Goal: Task Accomplishment & Management: Manage account settings

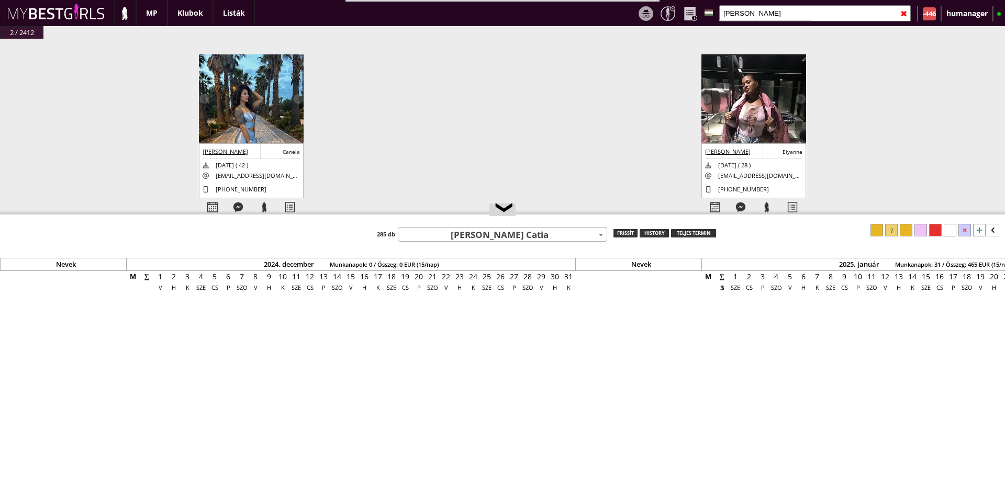
scroll to position [0, 4476]
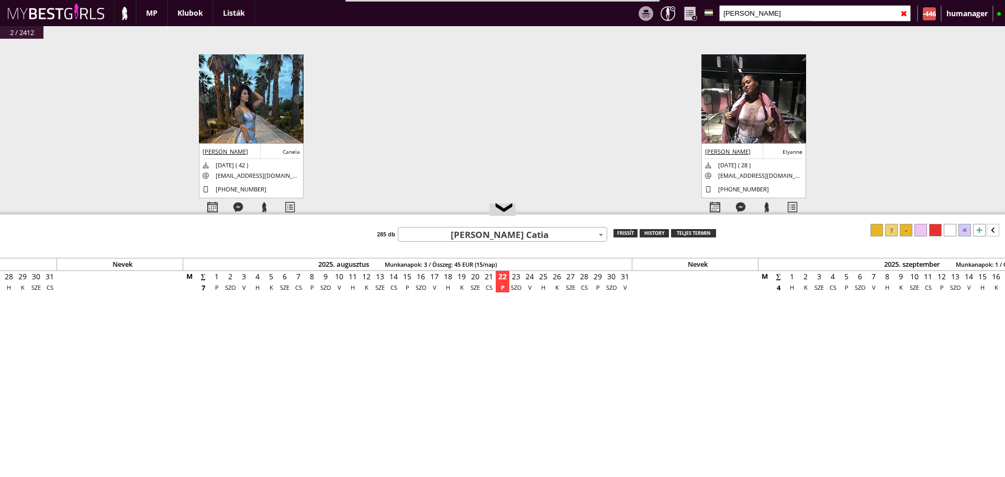
click at [669, 9] on div at bounding box center [667, 13] width 15 height 15
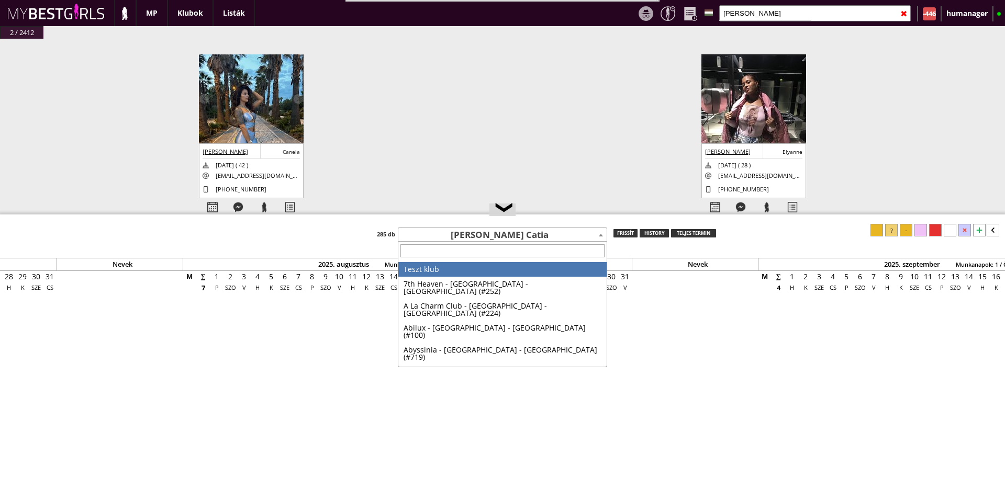
click at [478, 228] on span "[PERSON_NAME] Catia" at bounding box center [502, 235] width 208 height 15
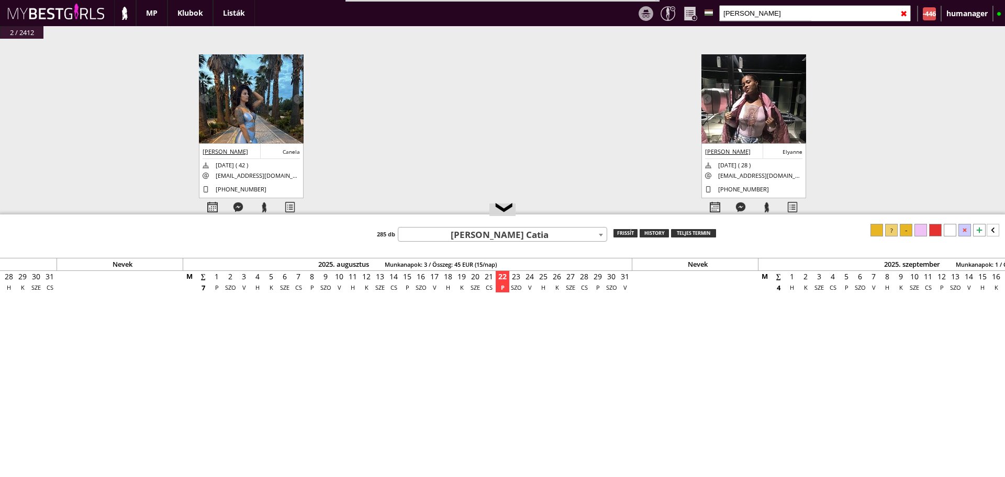
click at [478, 228] on span "[PERSON_NAME] Catia" at bounding box center [502, 235] width 208 height 15
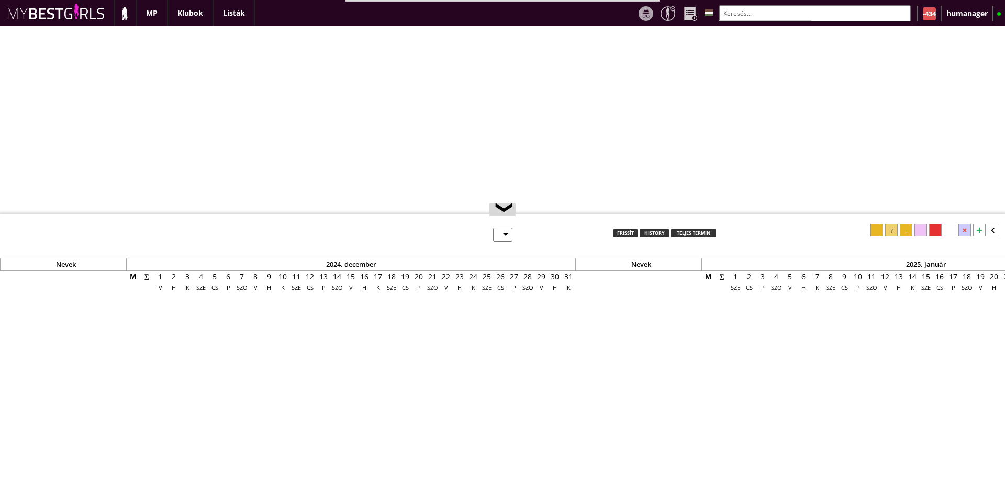
select select "0"
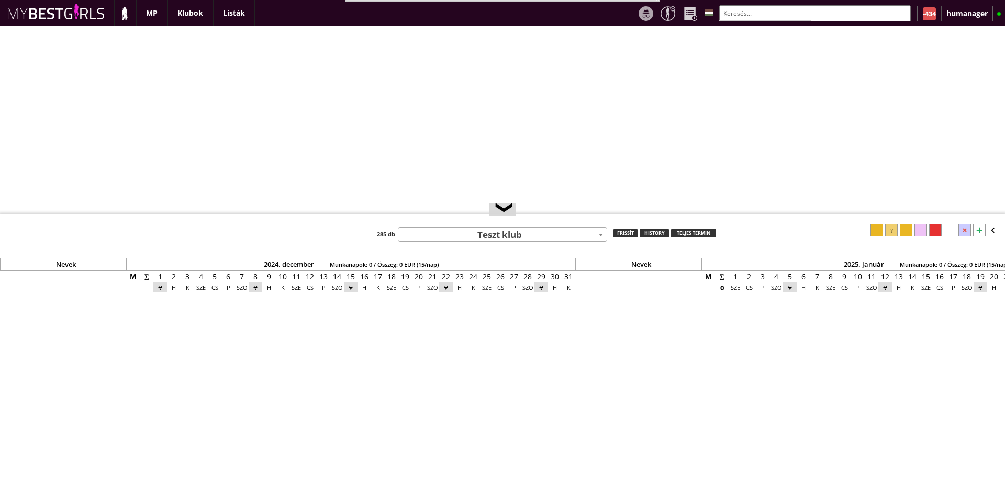
scroll to position [0, 4476]
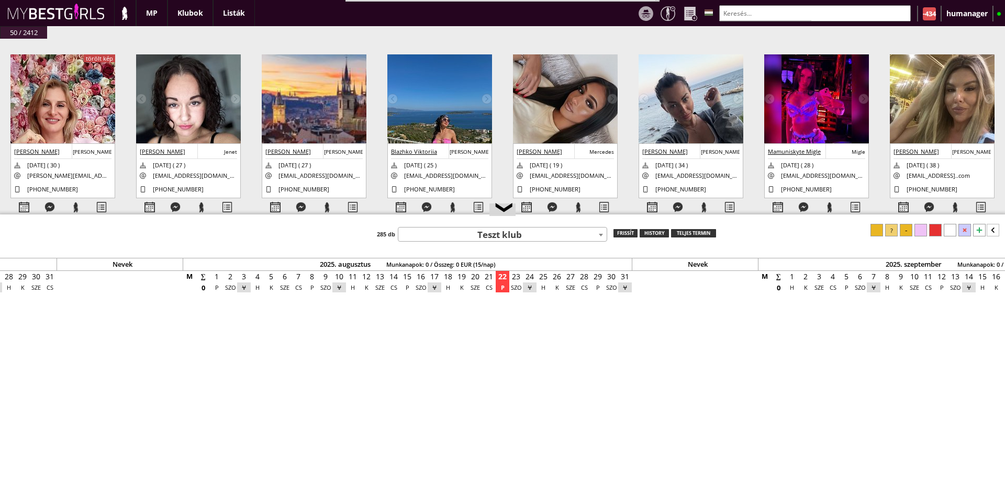
click at [738, 18] on input "text" at bounding box center [814, 13] width 191 height 16
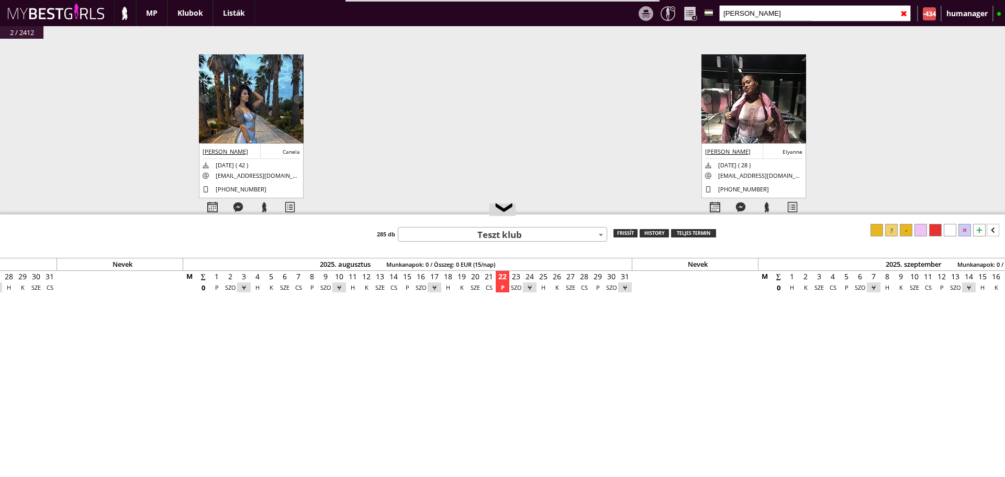
type input "[PERSON_NAME]"
click at [282, 86] on img at bounding box center [251, 124] width 105 height 140
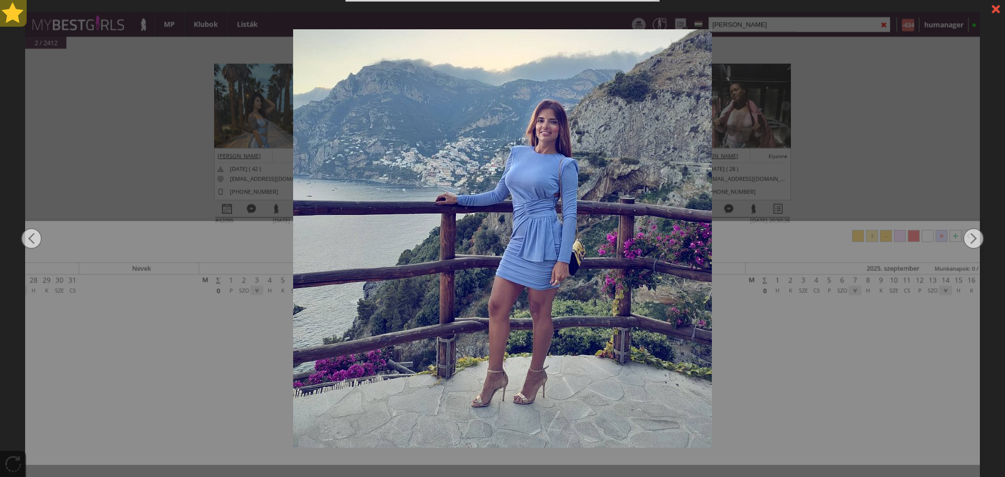
click at [13, 22] on div at bounding box center [13, 13] width 27 height 27
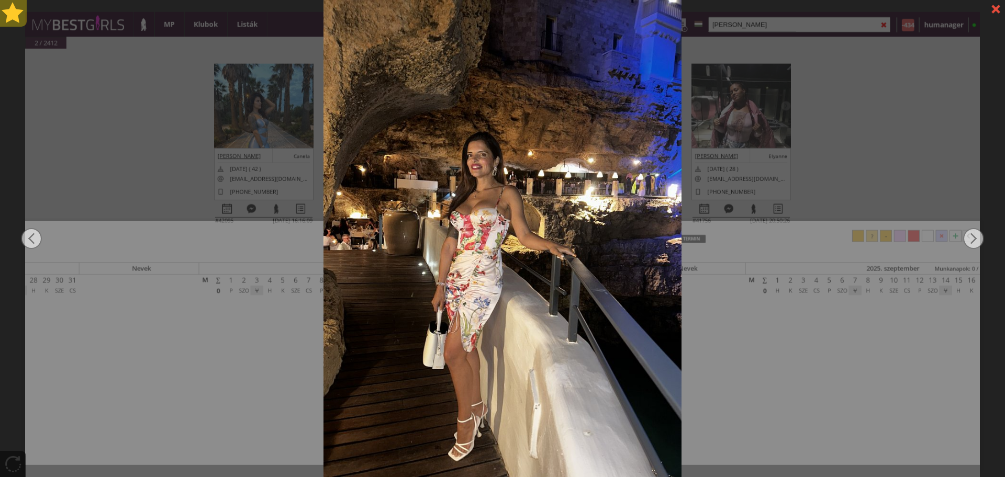
click at [13, 22] on div at bounding box center [13, 13] width 27 height 27
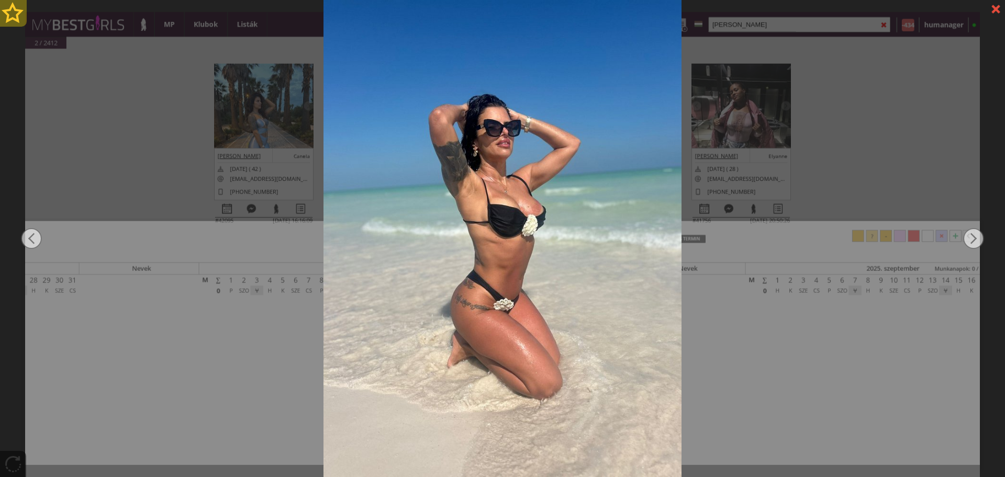
click at [13, 22] on div at bounding box center [13, 13] width 27 height 27
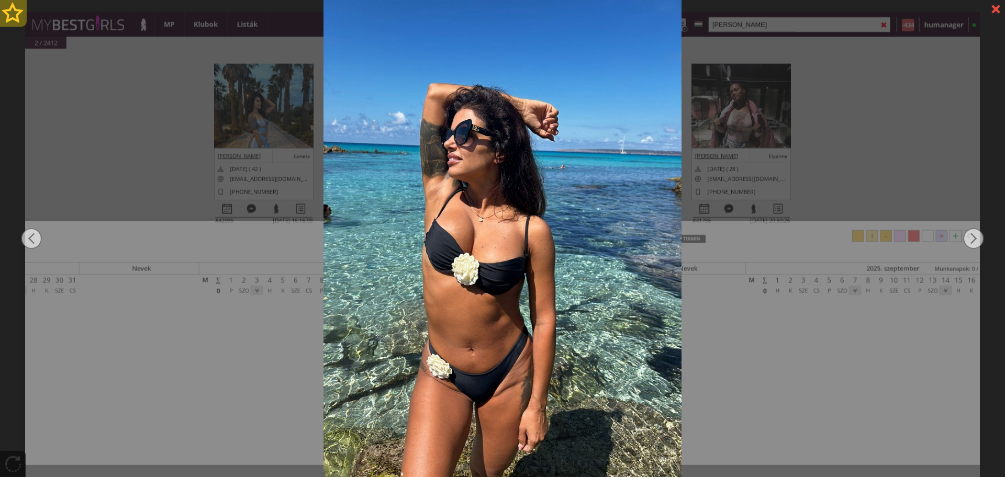
click at [13, 22] on div at bounding box center [13, 13] width 27 height 27
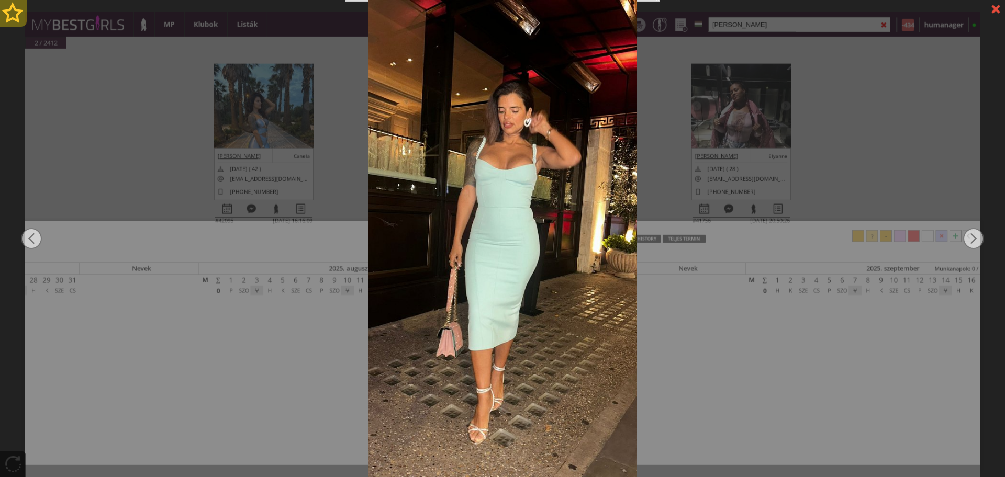
click at [13, 22] on div at bounding box center [13, 13] width 27 height 27
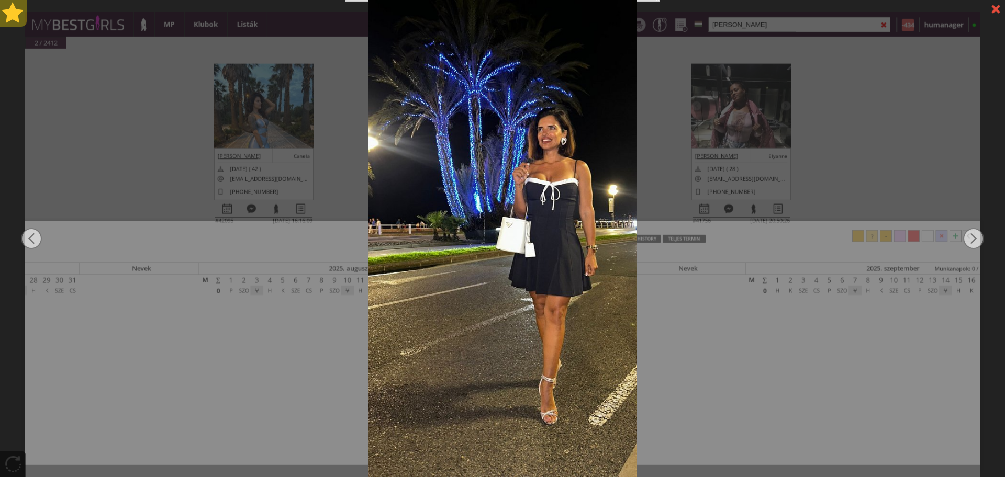
click at [13, 22] on div at bounding box center [13, 13] width 27 height 27
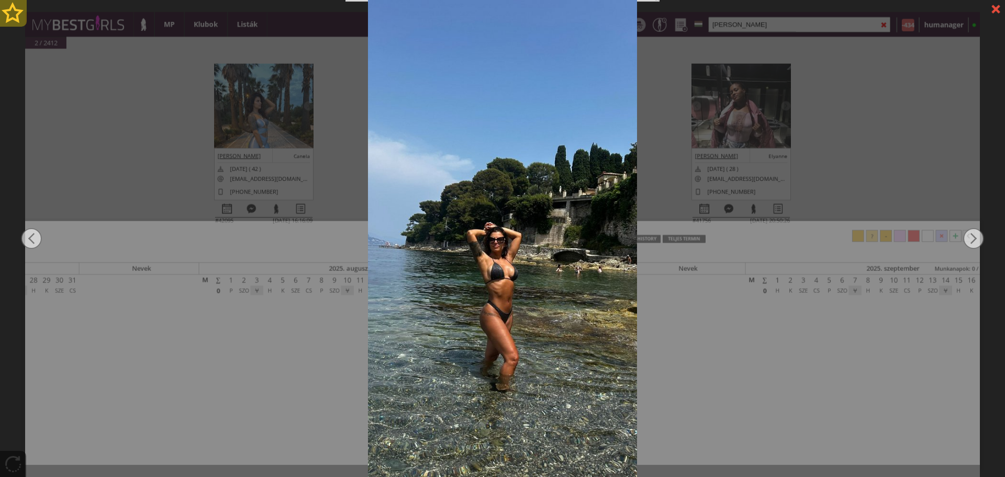
click at [13, 22] on div at bounding box center [13, 13] width 27 height 27
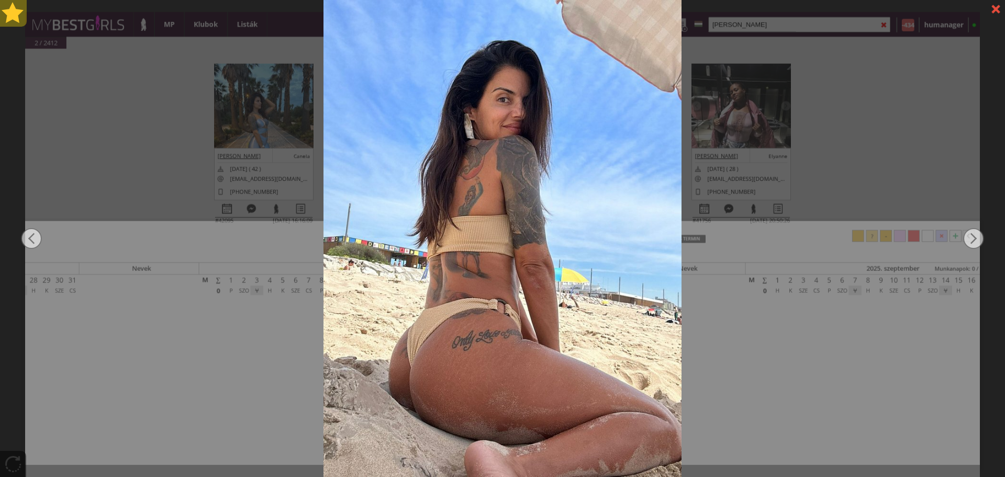
click at [13, 22] on div at bounding box center [13, 13] width 27 height 27
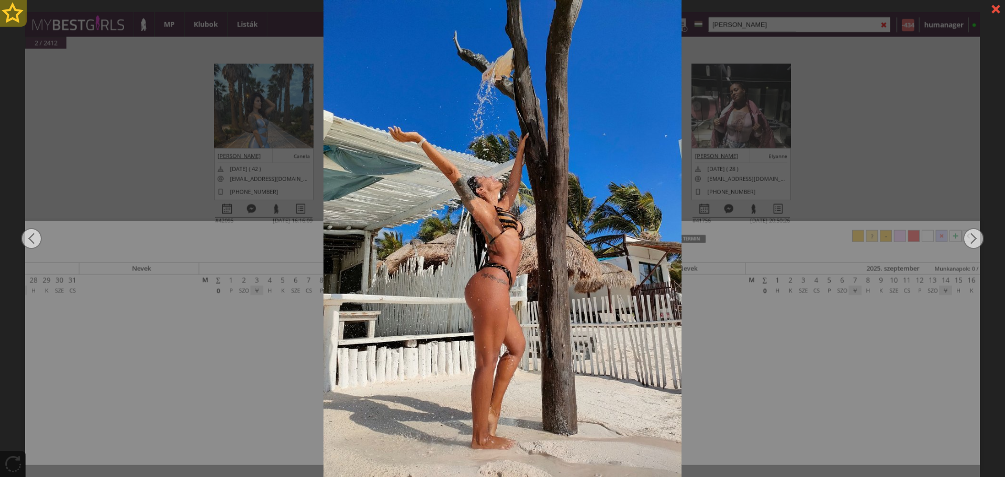
click at [13, 22] on div at bounding box center [13, 13] width 27 height 27
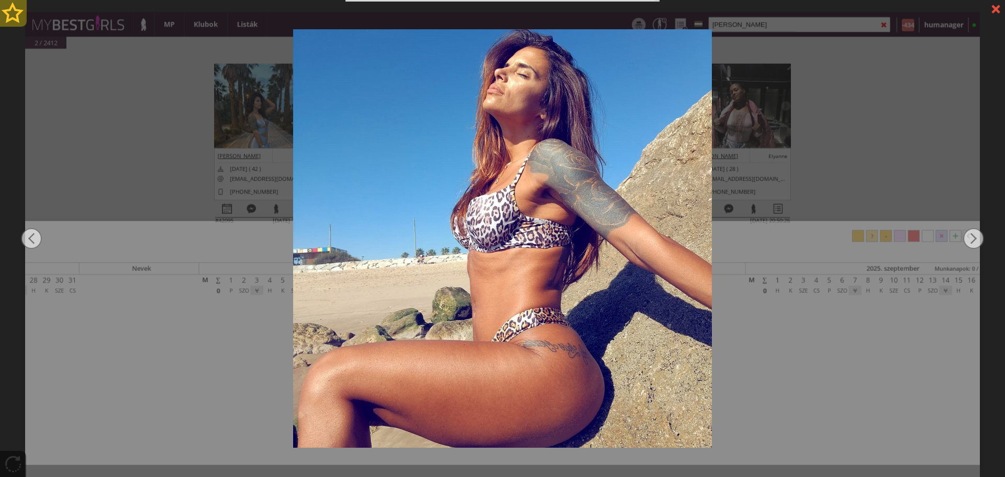
click at [13, 22] on div at bounding box center [13, 13] width 27 height 27
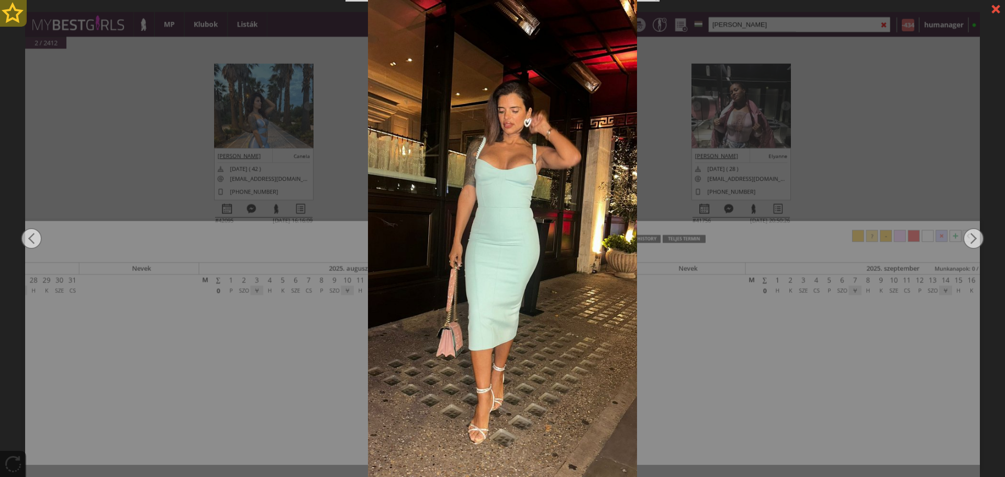
click at [9, 16] on div at bounding box center [13, 13] width 27 height 27
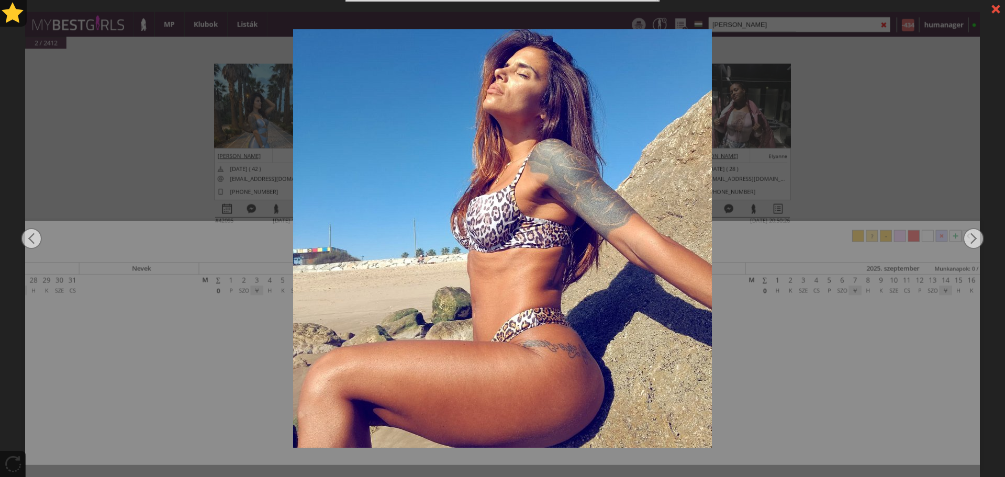
click at [104, 154] on div at bounding box center [502, 238] width 1005 height 477
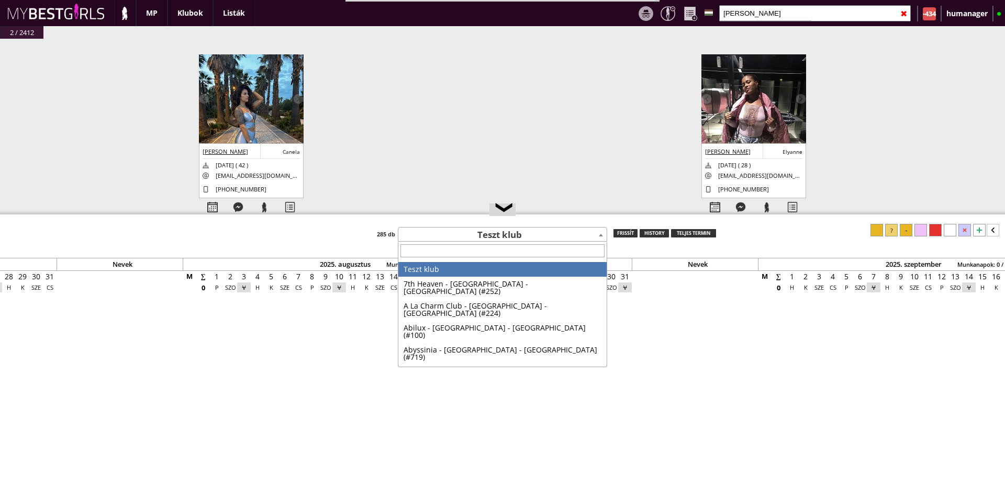
click at [416, 234] on span "Teszt klub" at bounding box center [502, 235] width 208 height 15
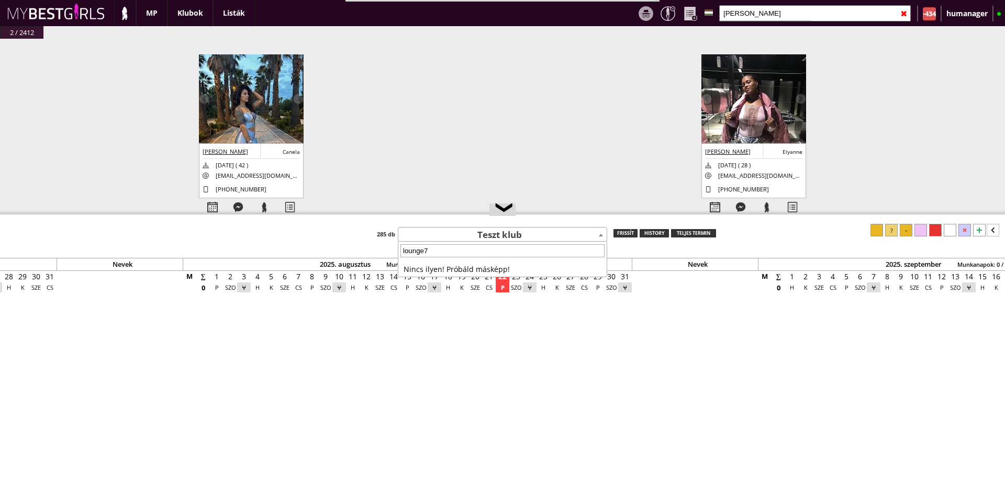
type input "lounge"
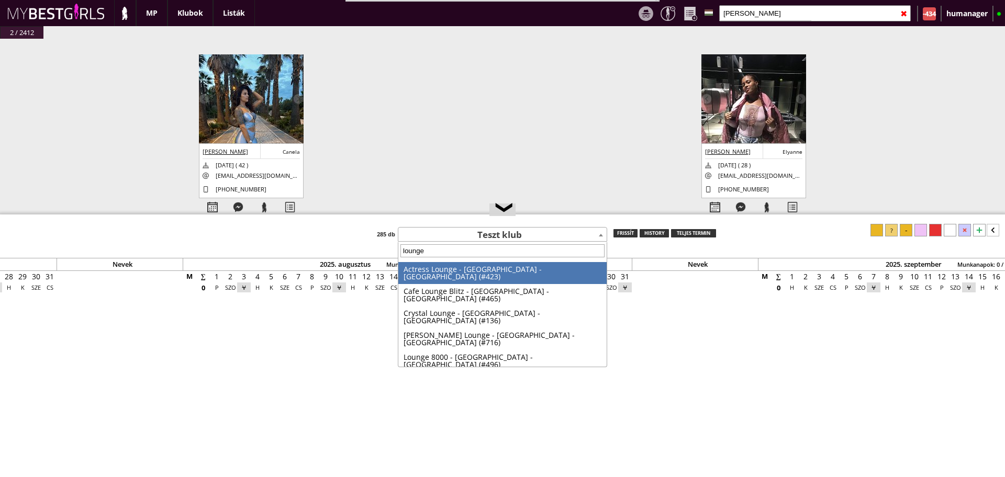
select select "423"
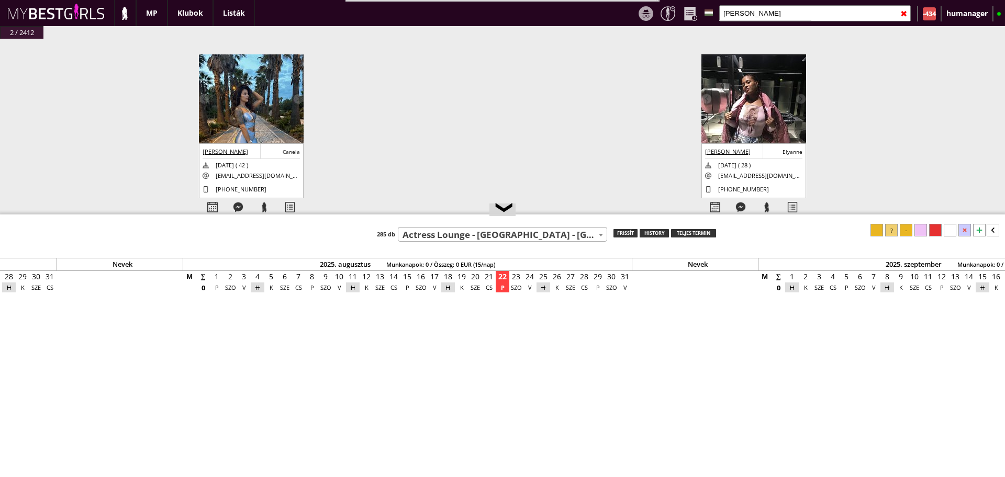
click at [459, 226] on div "Teszt klub 7th Heaven - Copenhagen - Denmark (#252) A La Charm Club - Hamburg -…" at bounding box center [502, 233] width 1005 height 18
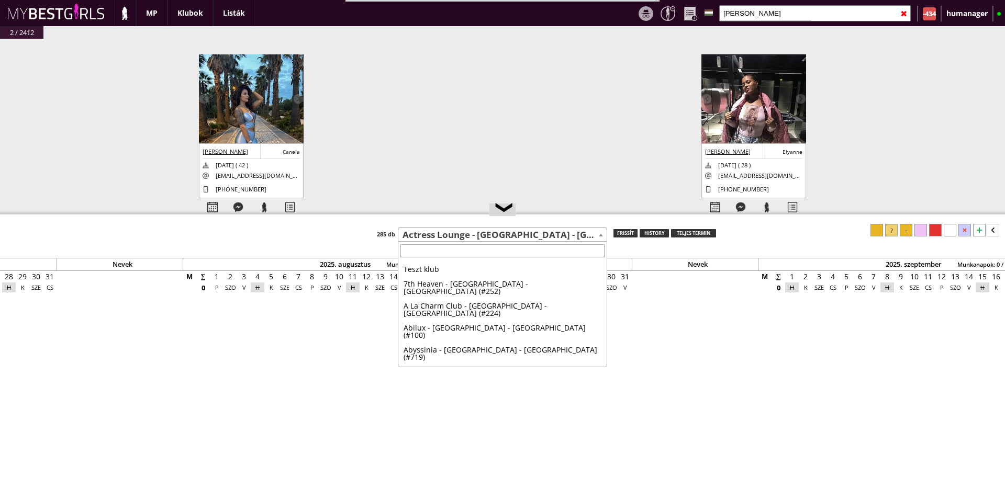
click at [461, 236] on span "Actress Lounge - [GEOGRAPHIC_DATA] - [GEOGRAPHIC_DATA] (#423)" at bounding box center [502, 235] width 208 height 15
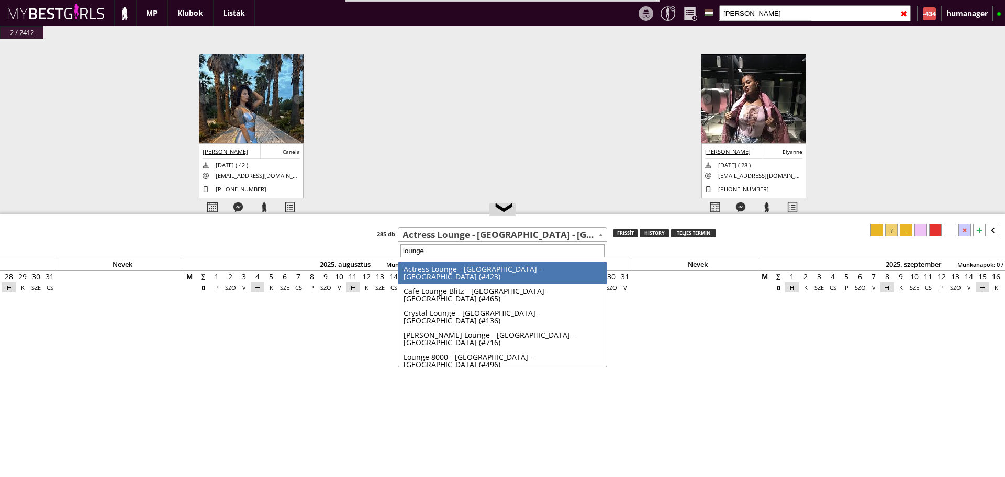
type input "lounge 8"
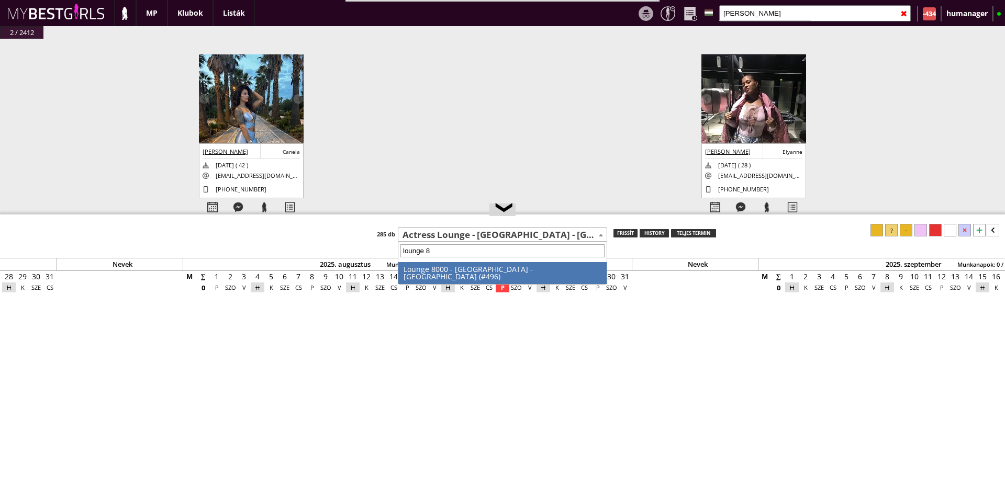
select select "496"
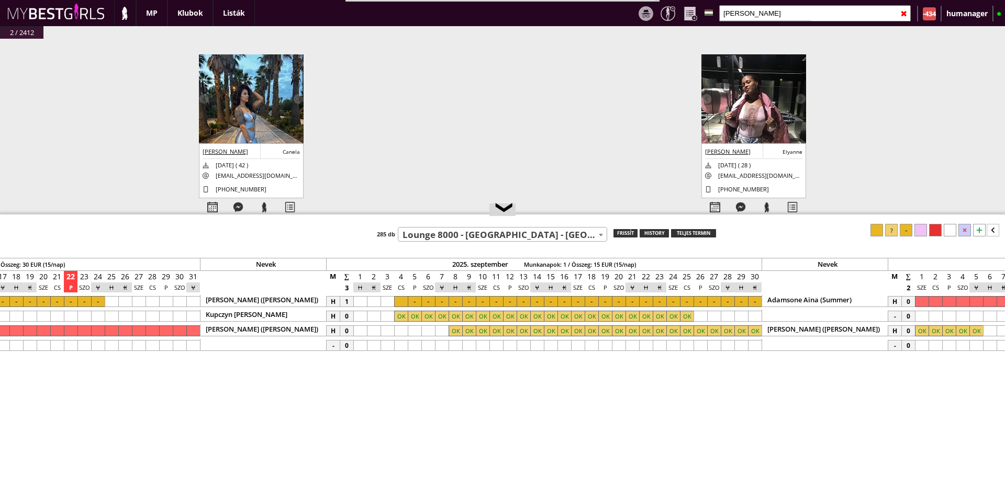
scroll to position [0, 4922]
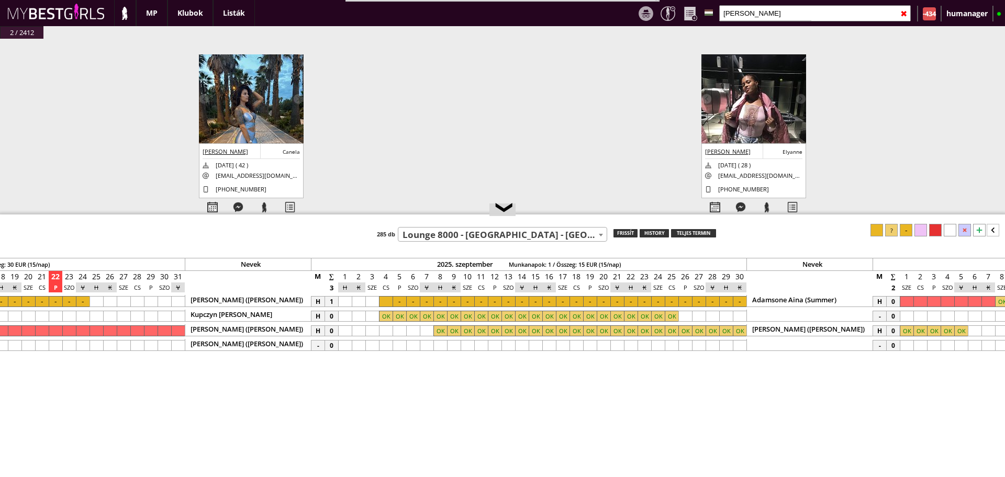
click at [442, 344] on div at bounding box center [440, 345] width 14 height 11
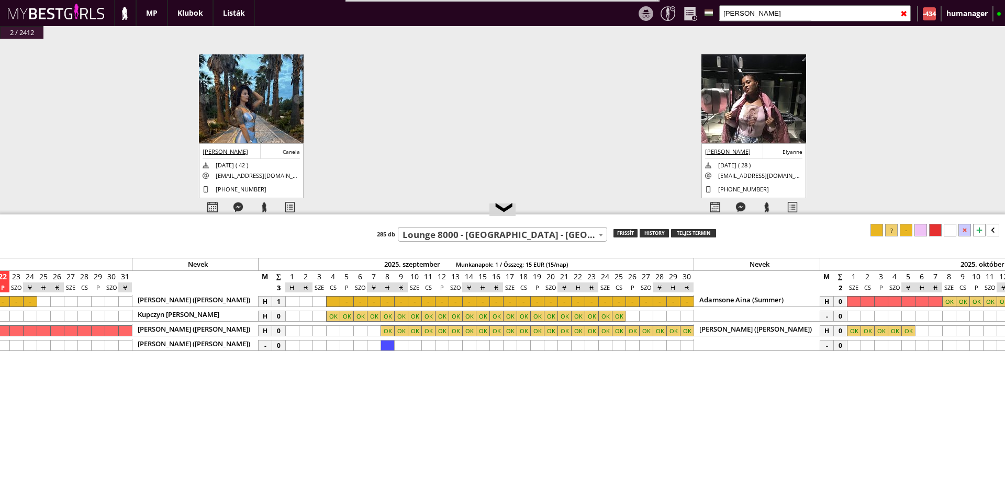
scroll to position [0, 5035]
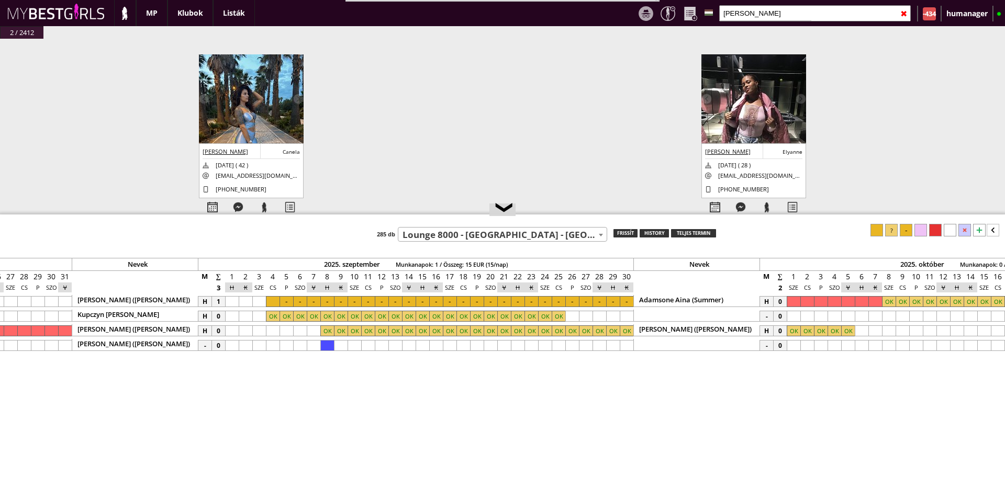
click at [325, 345] on div at bounding box center [327, 345] width 14 height 11
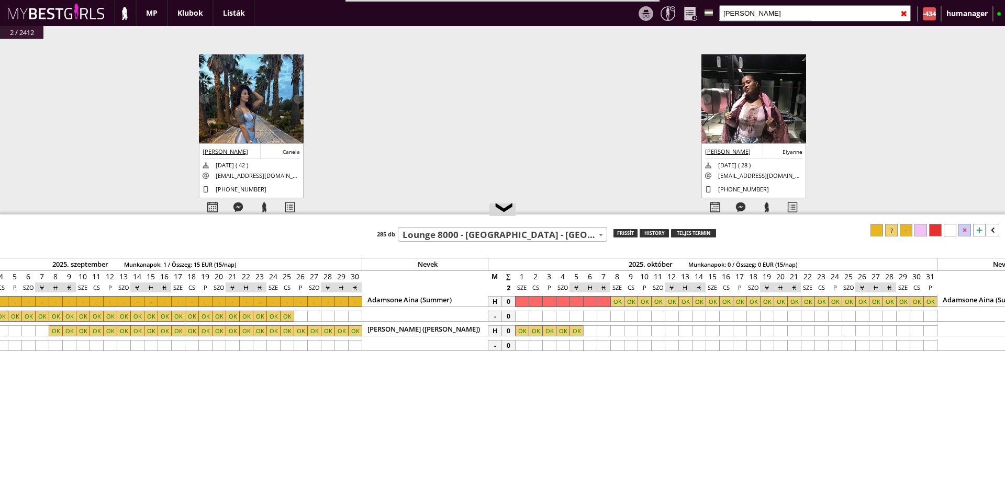
scroll to position [0, 5452]
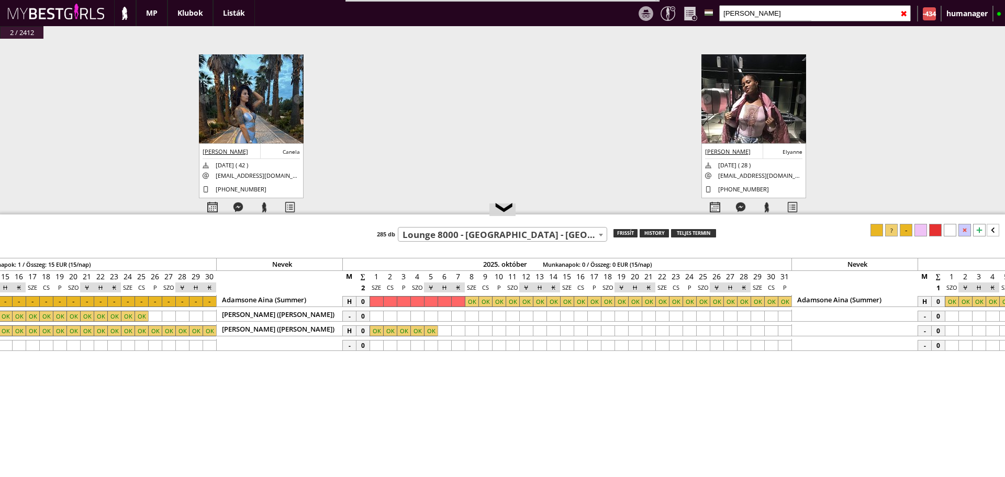
click at [471, 317] on div at bounding box center [472, 316] width 14 height 11
click at [619, 313] on div at bounding box center [621, 316] width 14 height 11
click at [886, 229] on div at bounding box center [891, 230] width 13 height 13
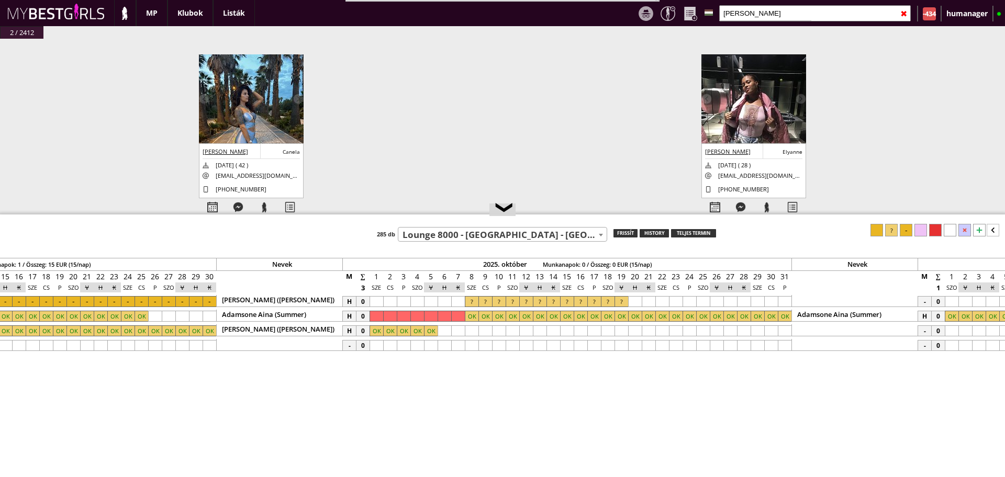
click at [750, 10] on input "[PERSON_NAME]" at bounding box center [814, 13] width 191 height 16
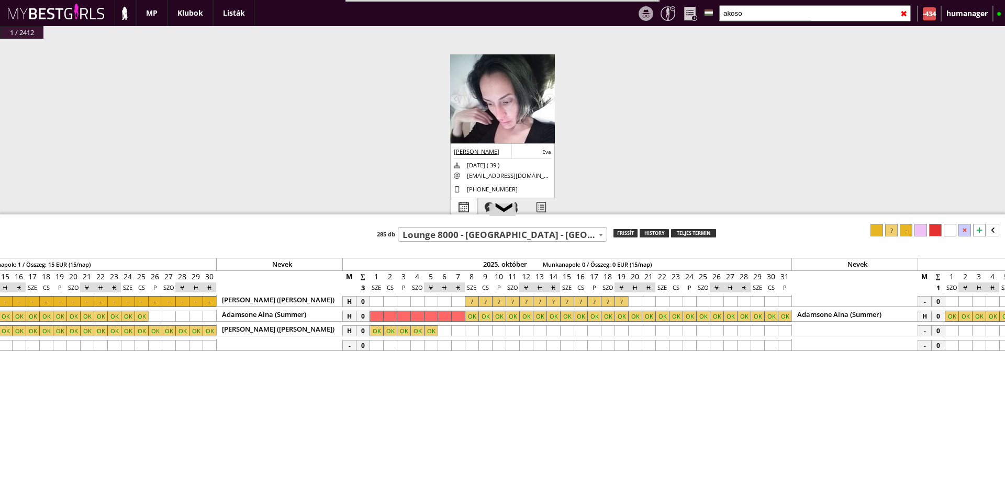
type input "akoso"
click at [464, 209] on div at bounding box center [464, 207] width 26 height 18
select select "0"
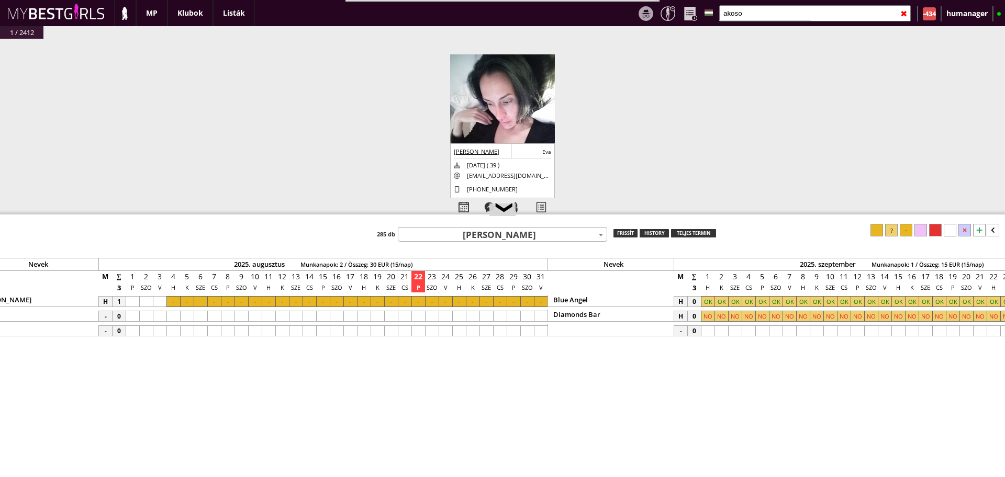
scroll to position [0, 4476]
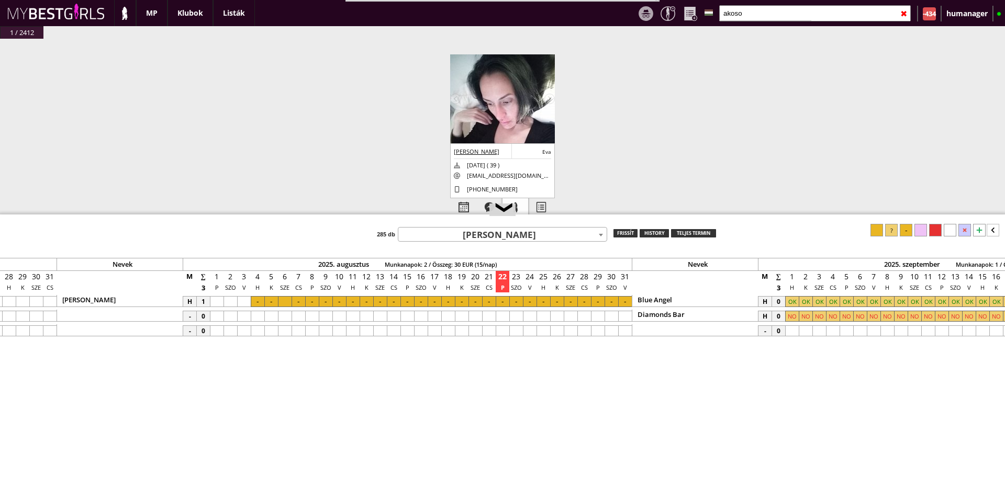
click at [521, 204] on div at bounding box center [515, 207] width 26 height 18
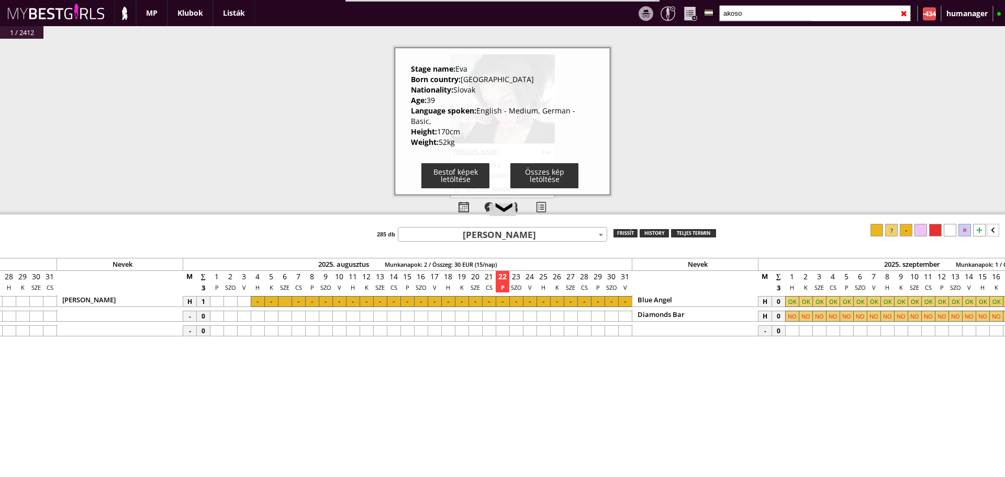
click at [325, 141] on div "#42437 2025-08-22 14:08:48 Raczkiewicz Oktawia Olivia 1994-09-25 ( 30 ) raczkie…" at bounding box center [502, 140] width 1005 height 202
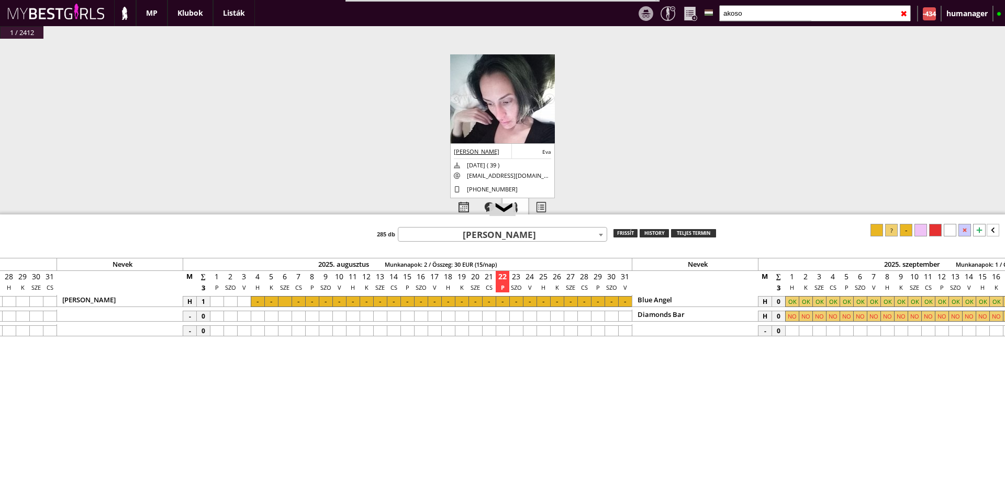
click at [520, 202] on div at bounding box center [515, 207] width 26 height 18
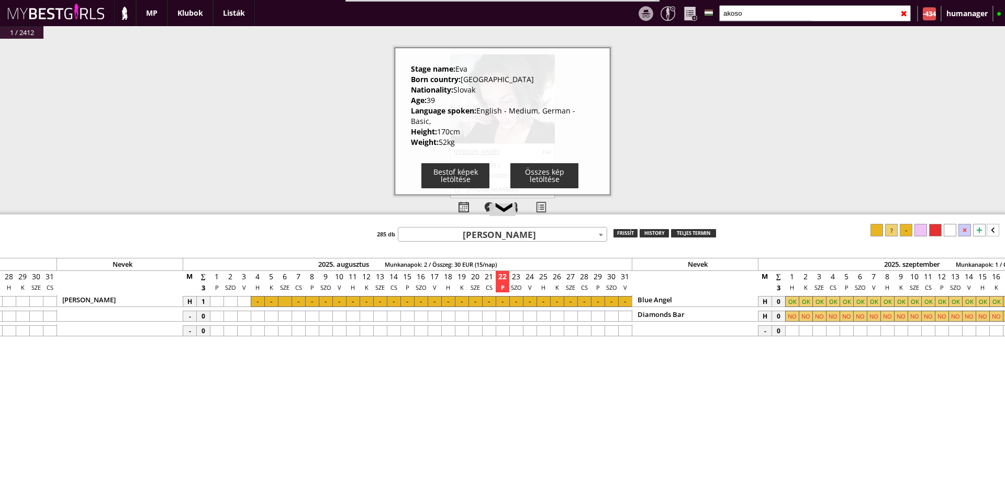
click at [346, 145] on div "#42437 2025-08-22 14:08:48 Raczkiewicz Oktawia Olivia 1994-09-25 ( 30 ) raczkie…" at bounding box center [502, 140] width 1005 height 202
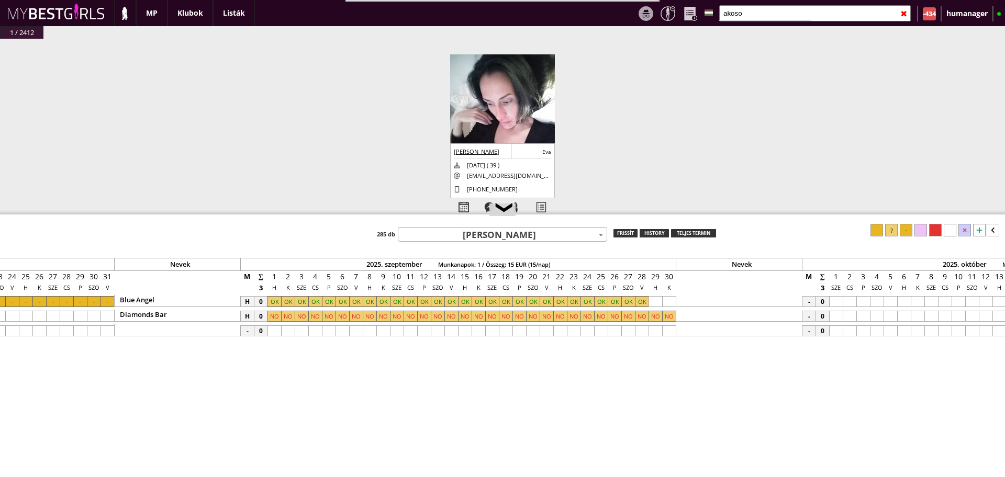
scroll to position [0, 4996]
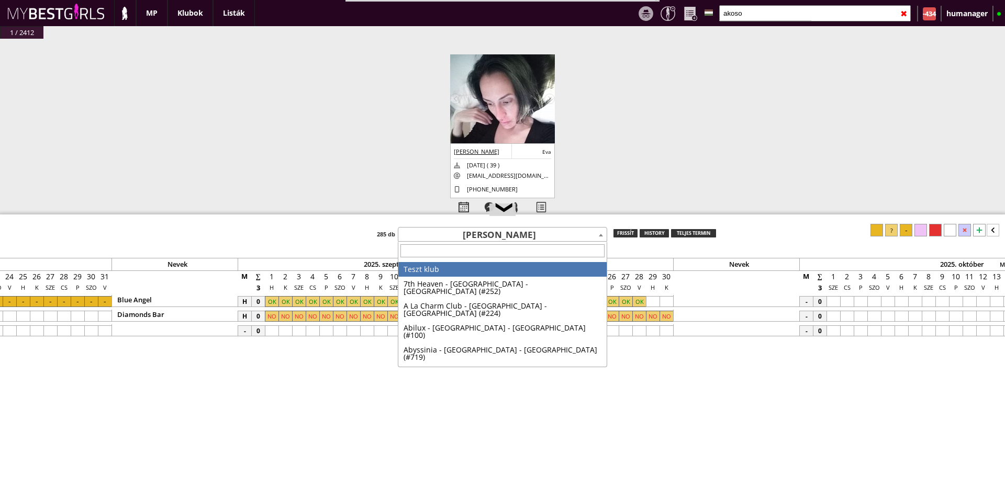
click at [503, 233] on span "[PERSON_NAME]" at bounding box center [502, 235] width 208 height 15
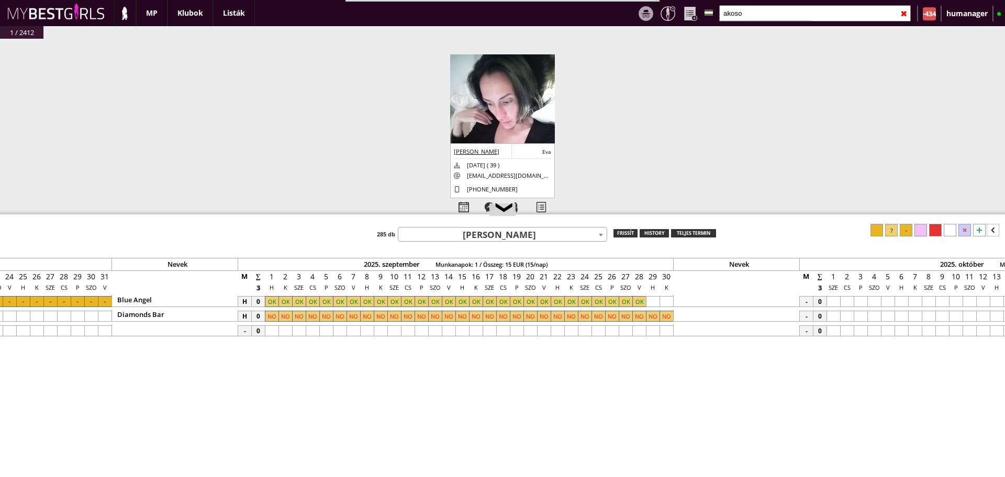
click at [503, 233] on span "[PERSON_NAME]" at bounding box center [502, 235] width 208 height 15
click at [518, 199] on div at bounding box center [515, 207] width 26 height 18
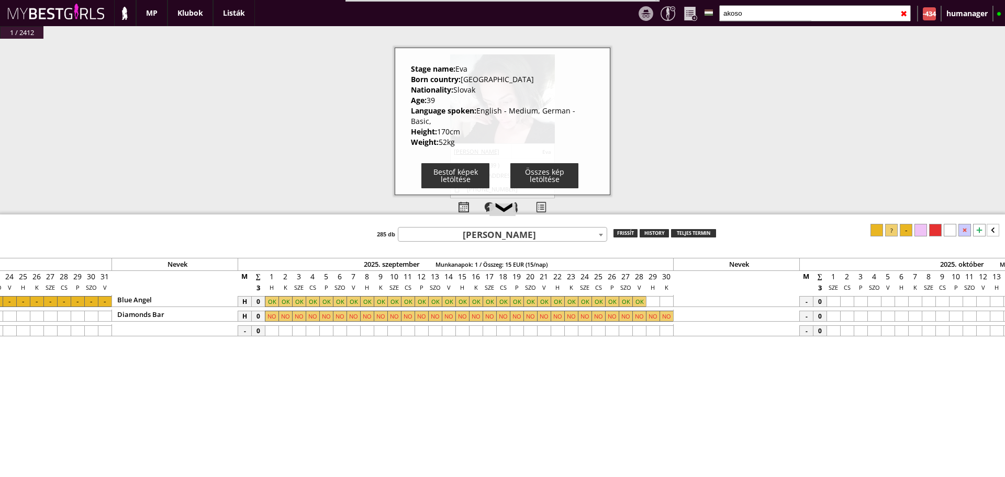
click at [316, 139] on div "#42437 2025-08-22 14:08:48 Raczkiewicz Oktawia Olivia 1994-09-25 ( 30 ) raczkie…" at bounding box center [502, 140] width 1005 height 202
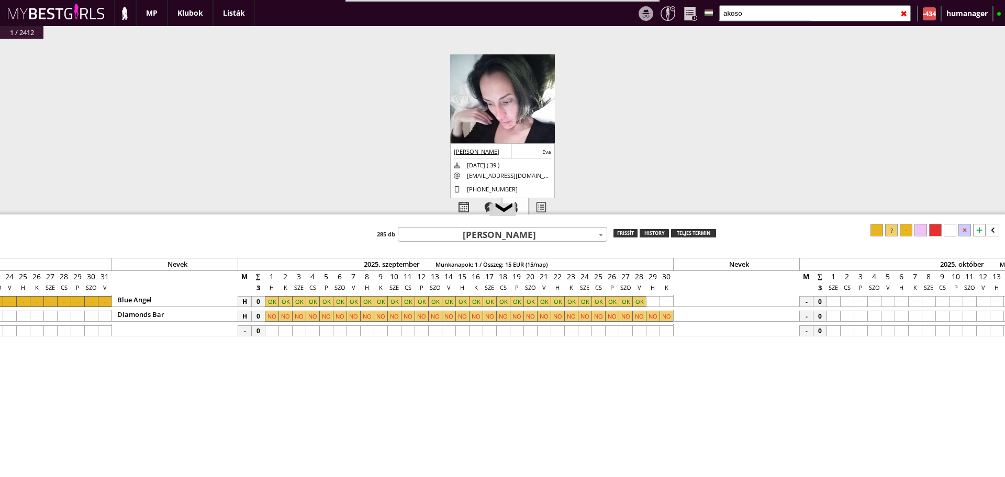
click at [527, 203] on div at bounding box center [515, 207] width 26 height 18
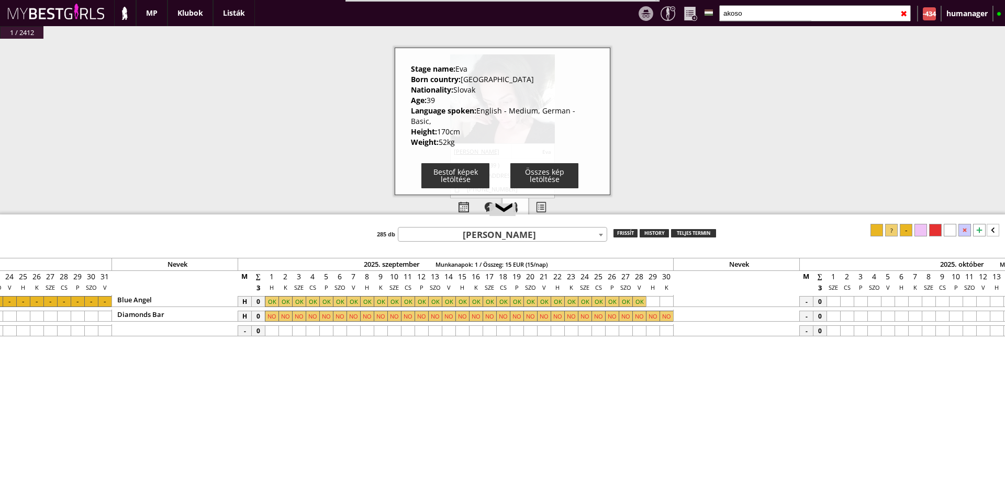
click at [527, 203] on div at bounding box center [515, 207] width 26 height 18
click at [317, 162] on div "#42437 2025-08-22 14:08:48 Raczkiewicz Oktawia Olivia 1994-09-25 ( 30 ) raczkie…" at bounding box center [502, 140] width 1005 height 202
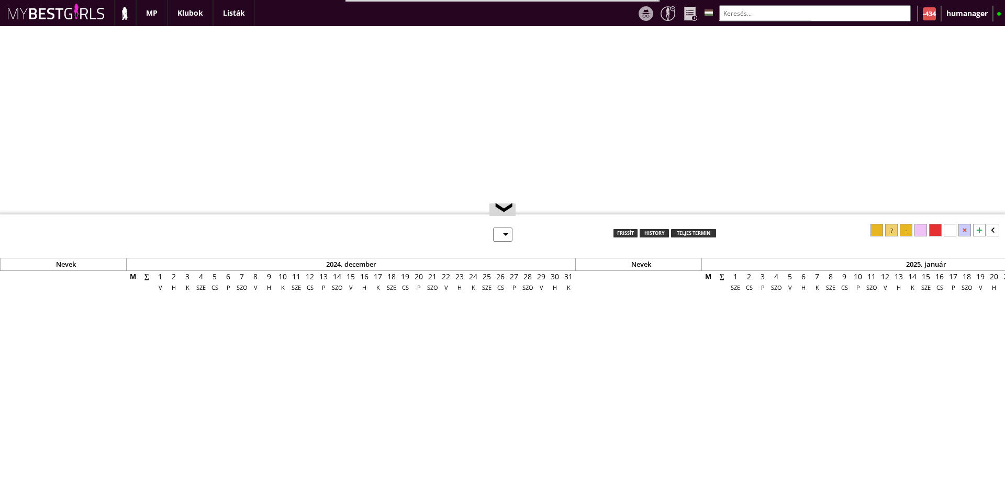
select select "0"
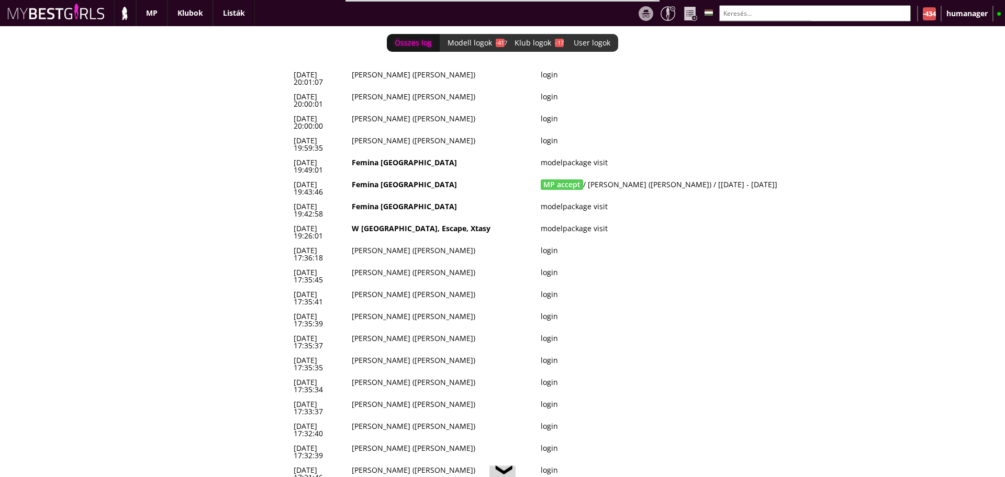
scroll to position [0, 4476]
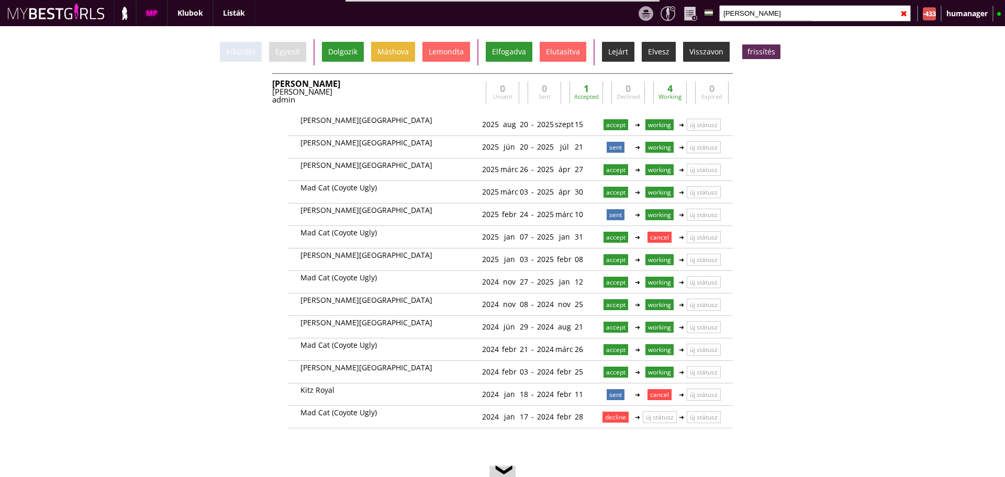
click at [755, 10] on input "[PERSON_NAME]" at bounding box center [814, 13] width 191 height 16
click at [755, 10] on input "freitas" at bounding box center [814, 13] width 191 height 16
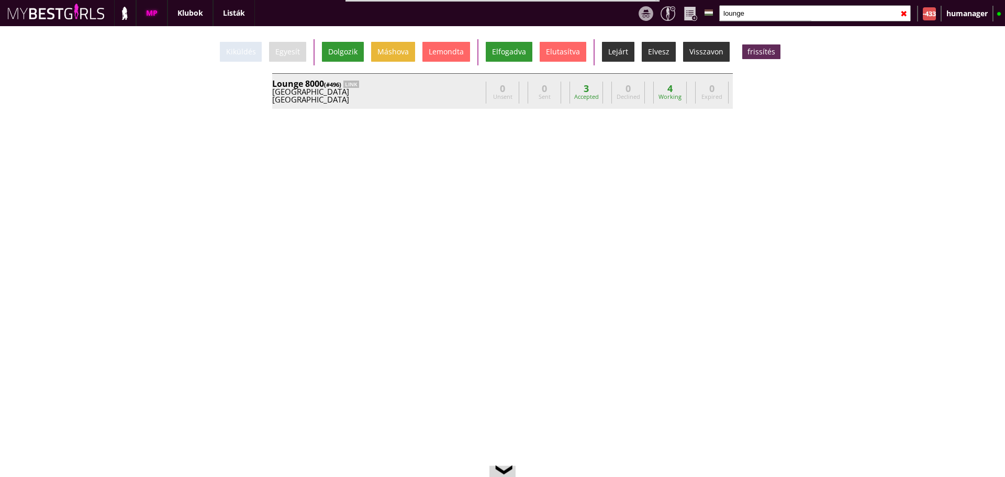
type input "lounge"
click at [416, 87] on div "Lounge 8000 (#496) LINK" at bounding box center [376, 84] width 209 height 8
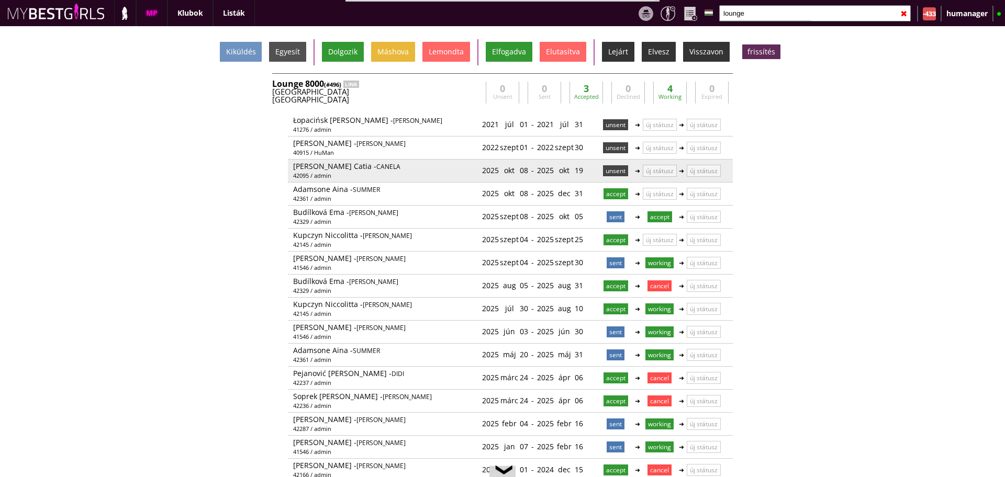
click at [603, 168] on p "unsent" at bounding box center [615, 170] width 25 height 11
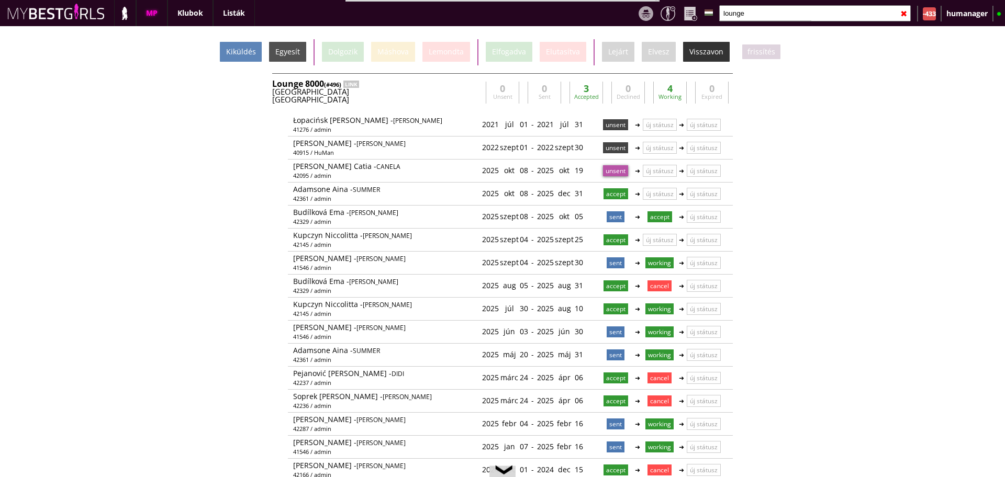
click at [247, 51] on div "Kiküldés" at bounding box center [241, 52] width 42 height 20
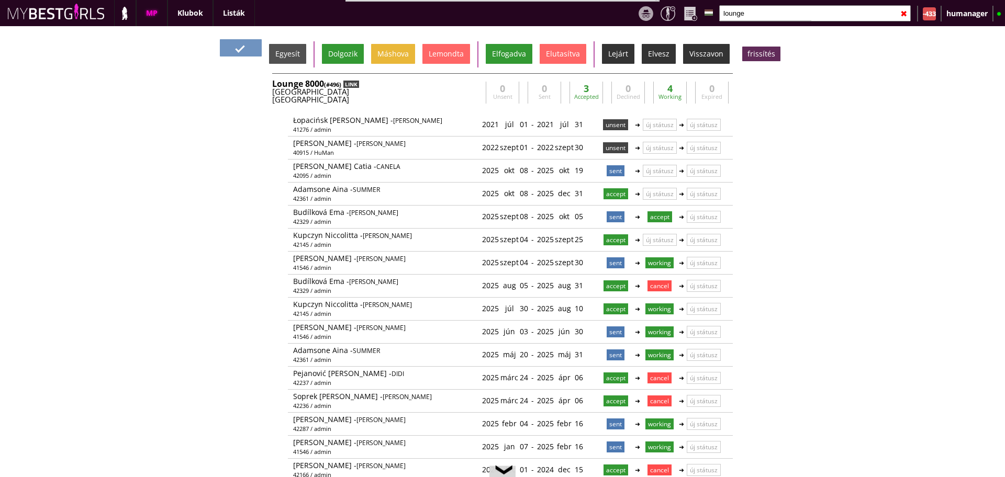
click at [350, 81] on div "LINK" at bounding box center [351, 84] width 16 height 7
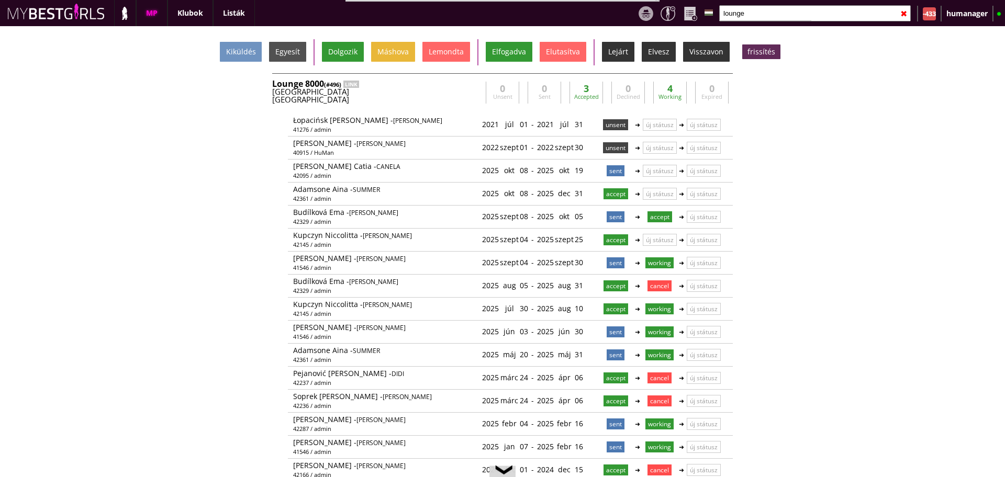
click at [334, 97] on div "Aarhus" at bounding box center [376, 100] width 209 height 8
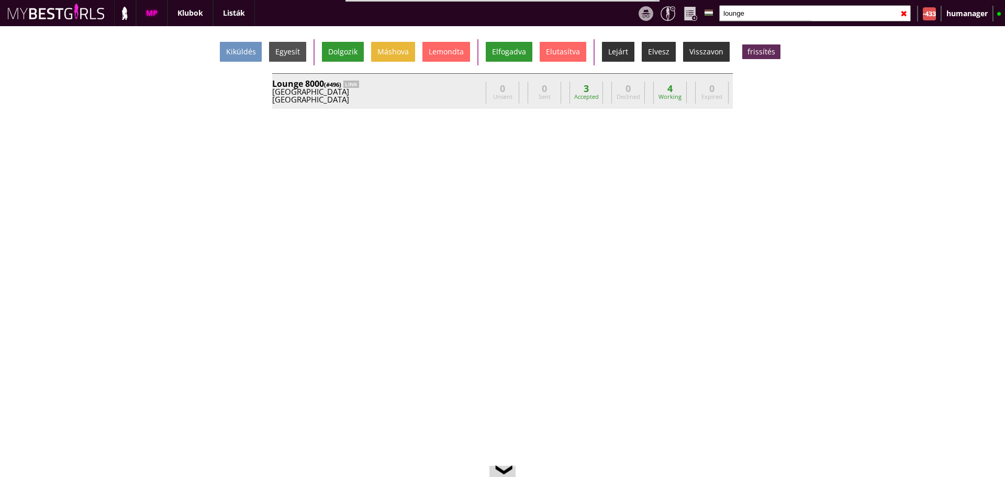
click at [402, 102] on div "Aarhus" at bounding box center [376, 100] width 209 height 8
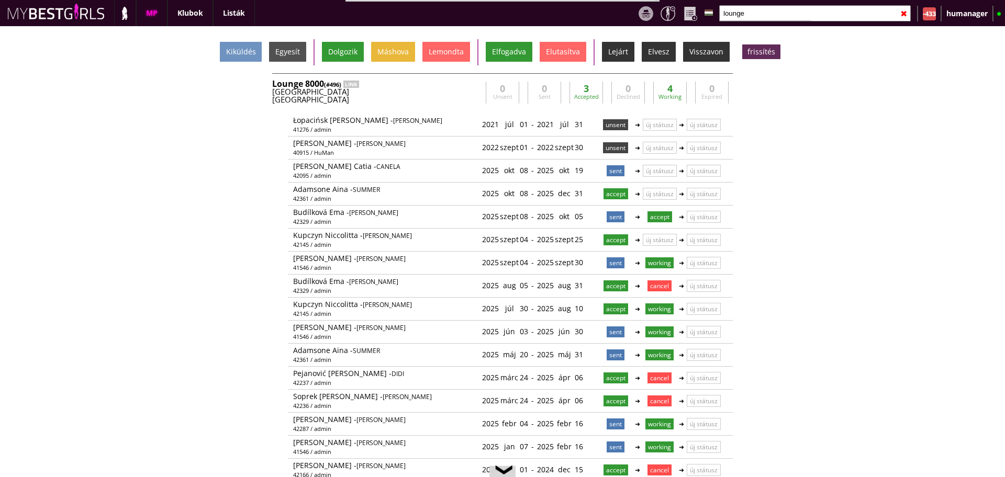
click at [424, 102] on div "Aarhus" at bounding box center [376, 100] width 209 height 8
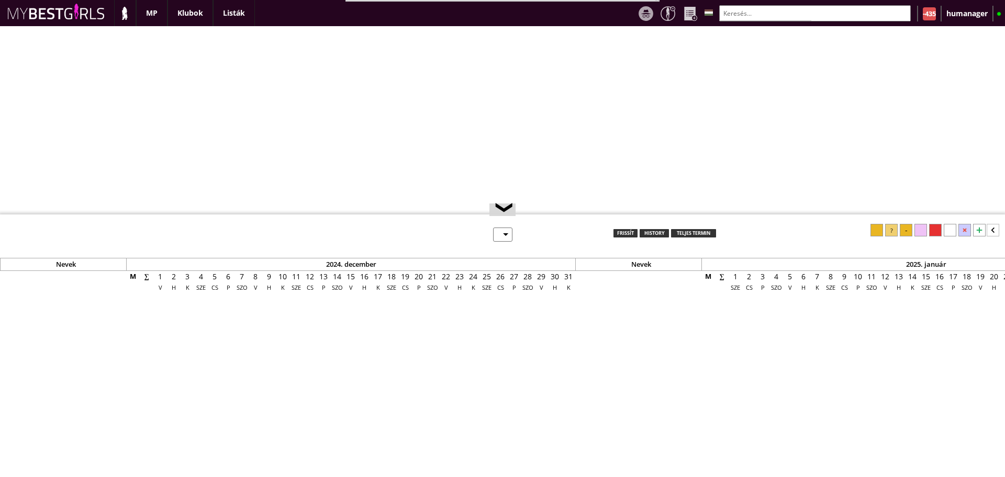
select select "0"
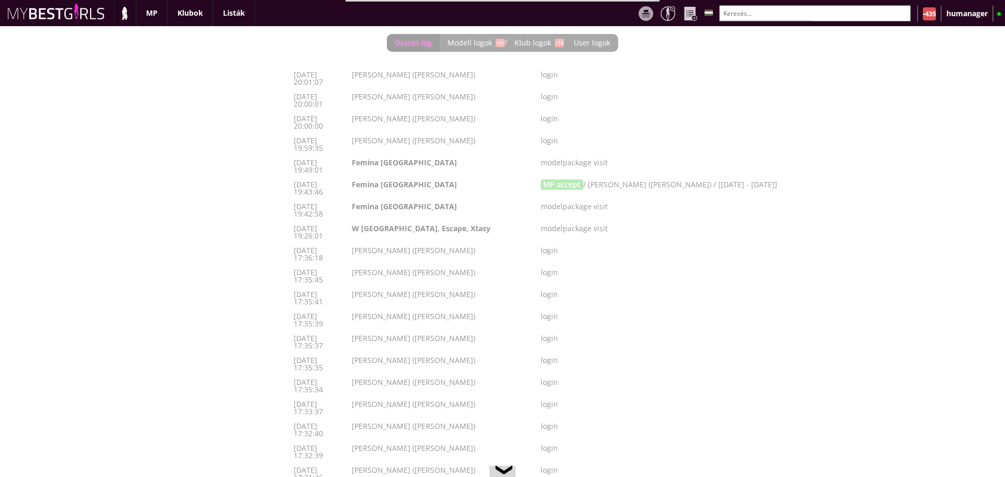
scroll to position [0, 4476]
